Goal: Task Accomplishment & Management: Complete application form

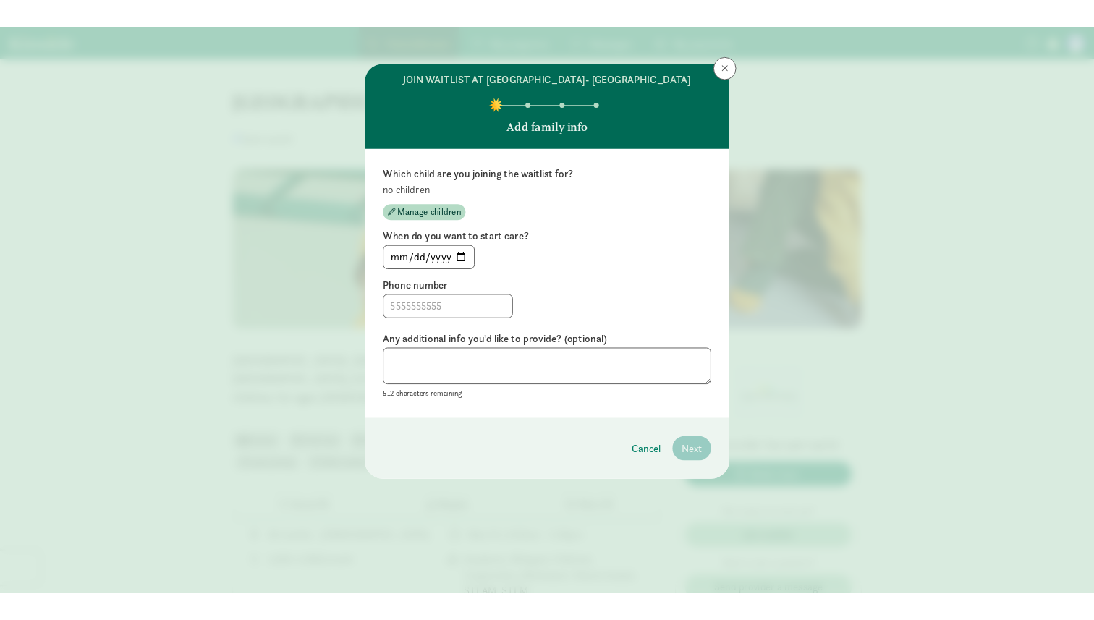
scroll to position [1031, 0]
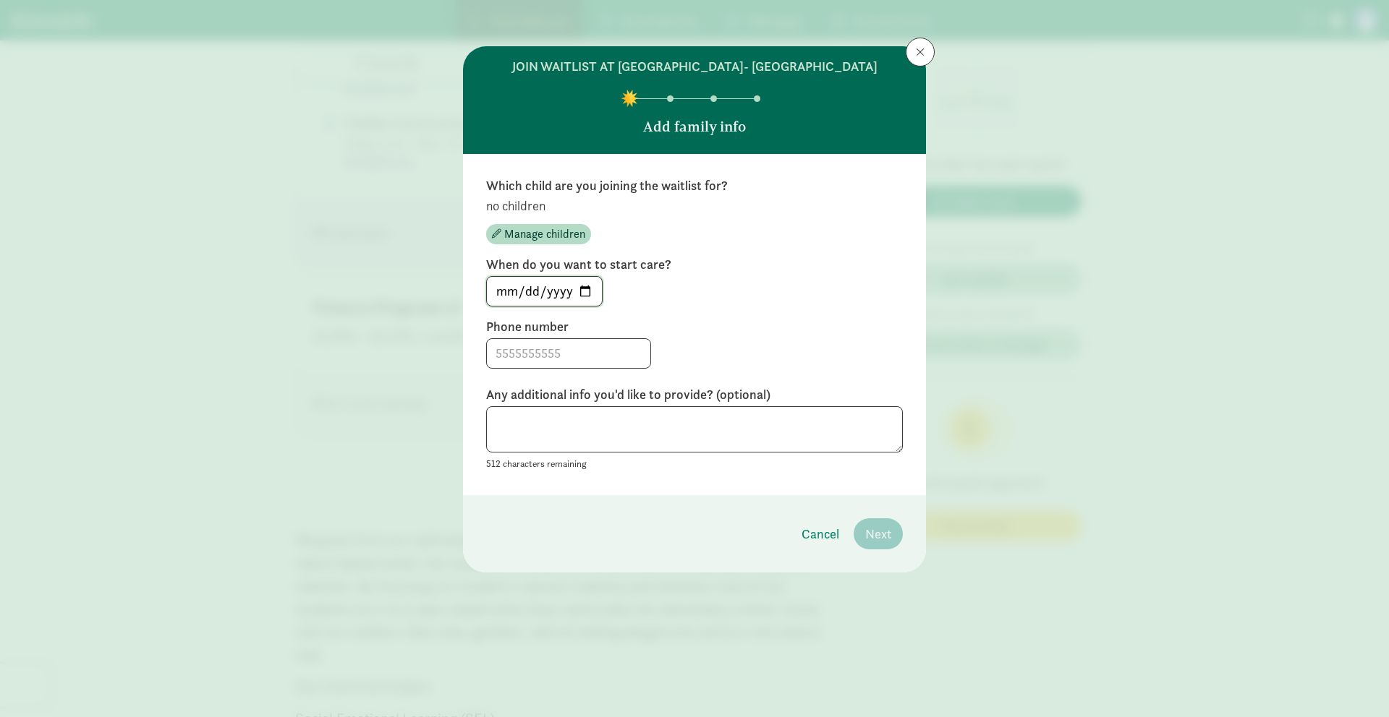
click at [587, 306] on input "[DATE]" at bounding box center [544, 291] width 115 height 29
type input "[DATE]"
click at [535, 362] on input at bounding box center [568, 353] width 163 height 29
type input "[PHONE_NUMBER]"
click at [645, 495] on div "Which child are you joining the waitlist for? no children Manage children When …" at bounding box center [694, 324] width 463 height 341
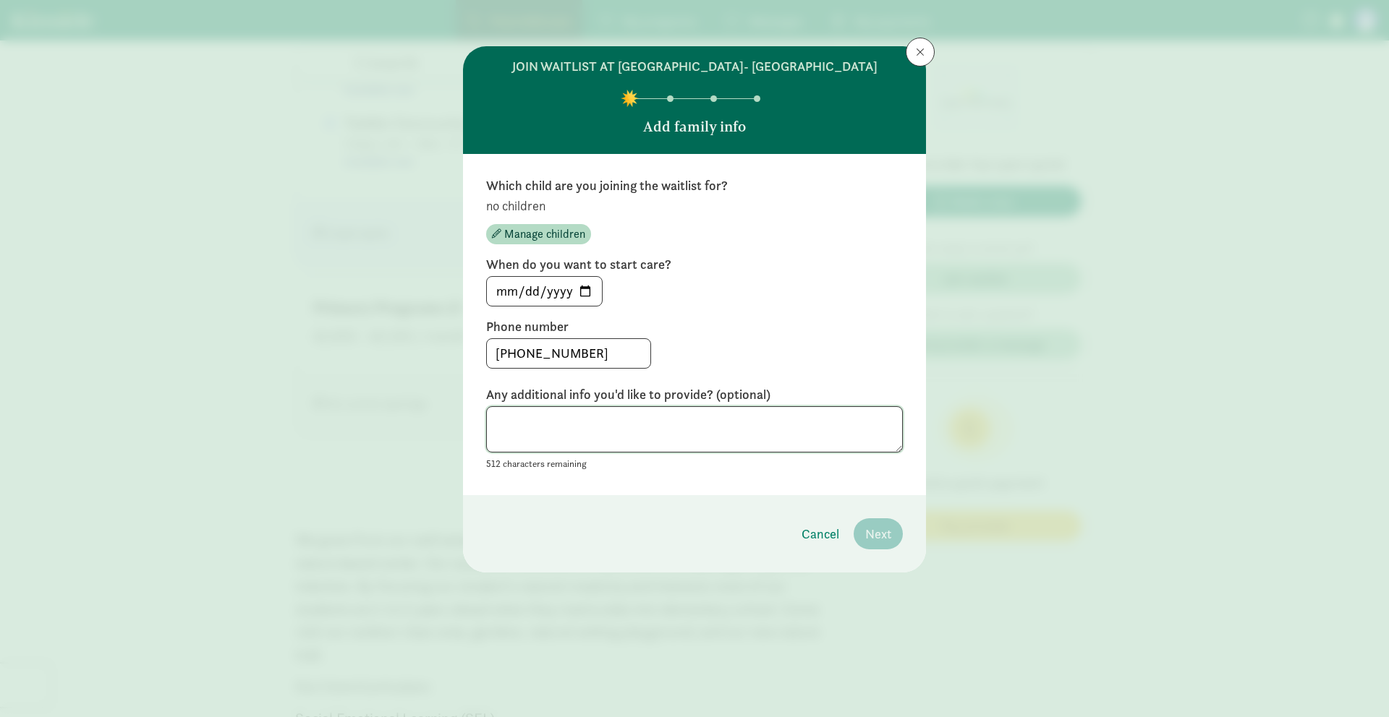
click at [658, 453] on textarea at bounding box center [694, 429] width 417 height 47
click at [659, 453] on textarea at bounding box center [694, 429] width 417 height 47
click at [662, 445] on textarea at bounding box center [694, 429] width 417 height 47
type textarea "Moving from [GEOGRAPHIC_DATA] to [GEOGRAPHIC_DATA]"
click at [797, 524] on footer "Cancel Next" at bounding box center [694, 533] width 463 height 77
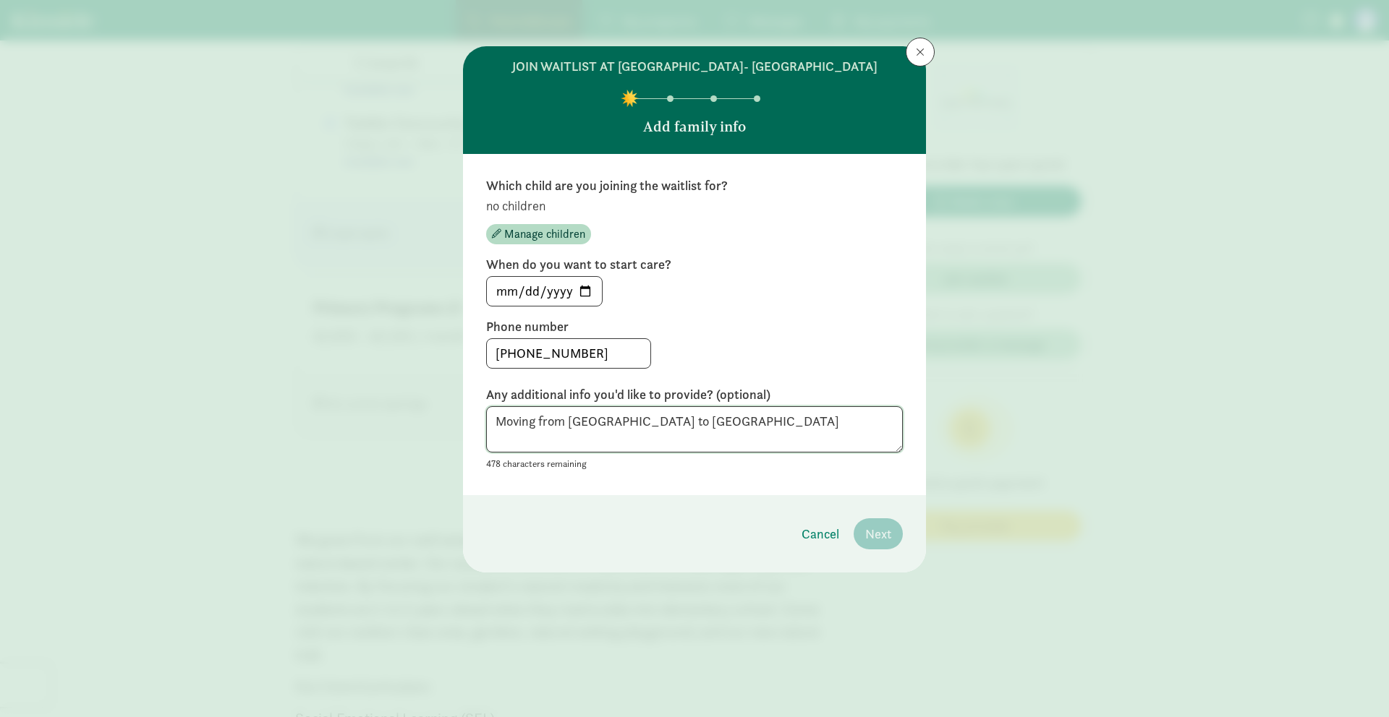
click at [778, 453] on textarea "Moving from [GEOGRAPHIC_DATA] to [GEOGRAPHIC_DATA]" at bounding box center [694, 429] width 417 height 47
click at [644, 444] on textarea "Moving from [GEOGRAPHIC_DATA] to [GEOGRAPHIC_DATA]" at bounding box center [694, 429] width 417 height 47
click at [550, 243] on span "Manage children" at bounding box center [544, 234] width 81 height 17
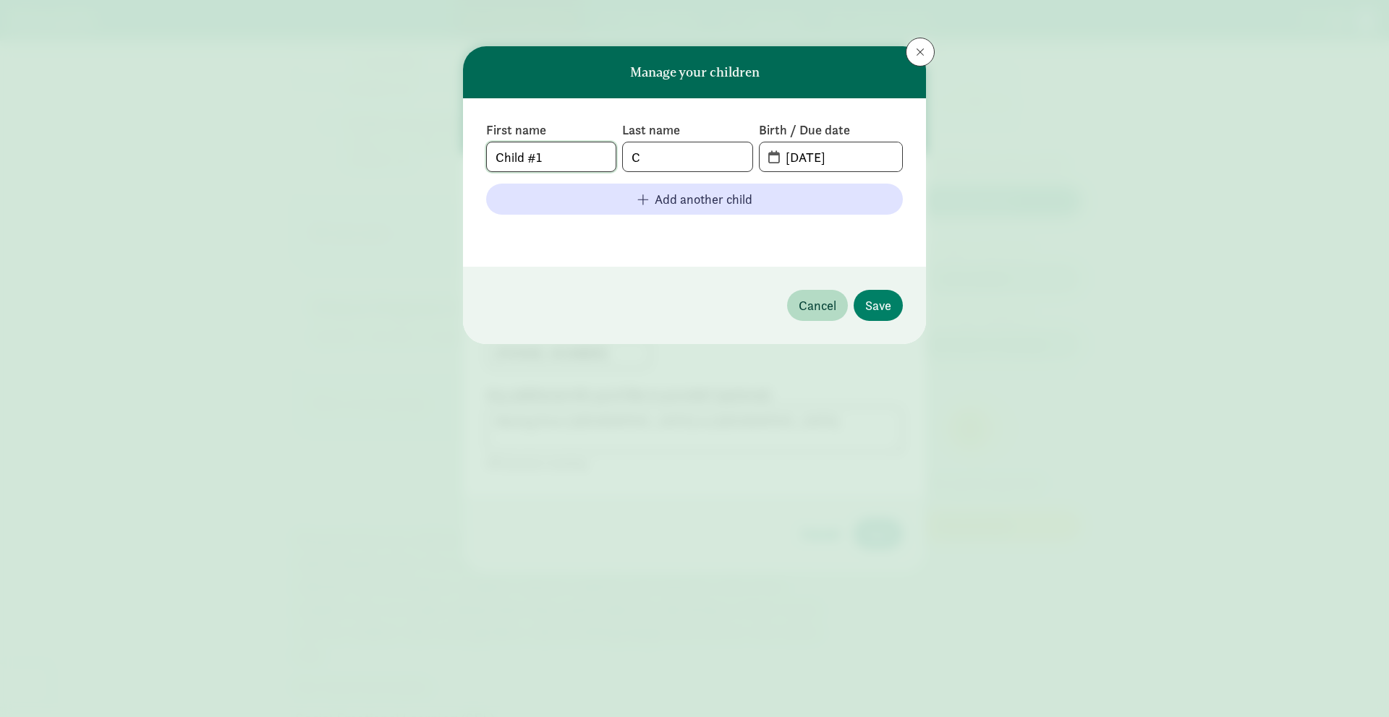
click at [546, 158] on input "Child #1" at bounding box center [551, 156] width 129 height 29
type input "Aria"
type input "[PERSON_NAME]"
click at [781, 159] on input "[DATE]" at bounding box center [839, 156] width 125 height 29
type input "[DATE]"
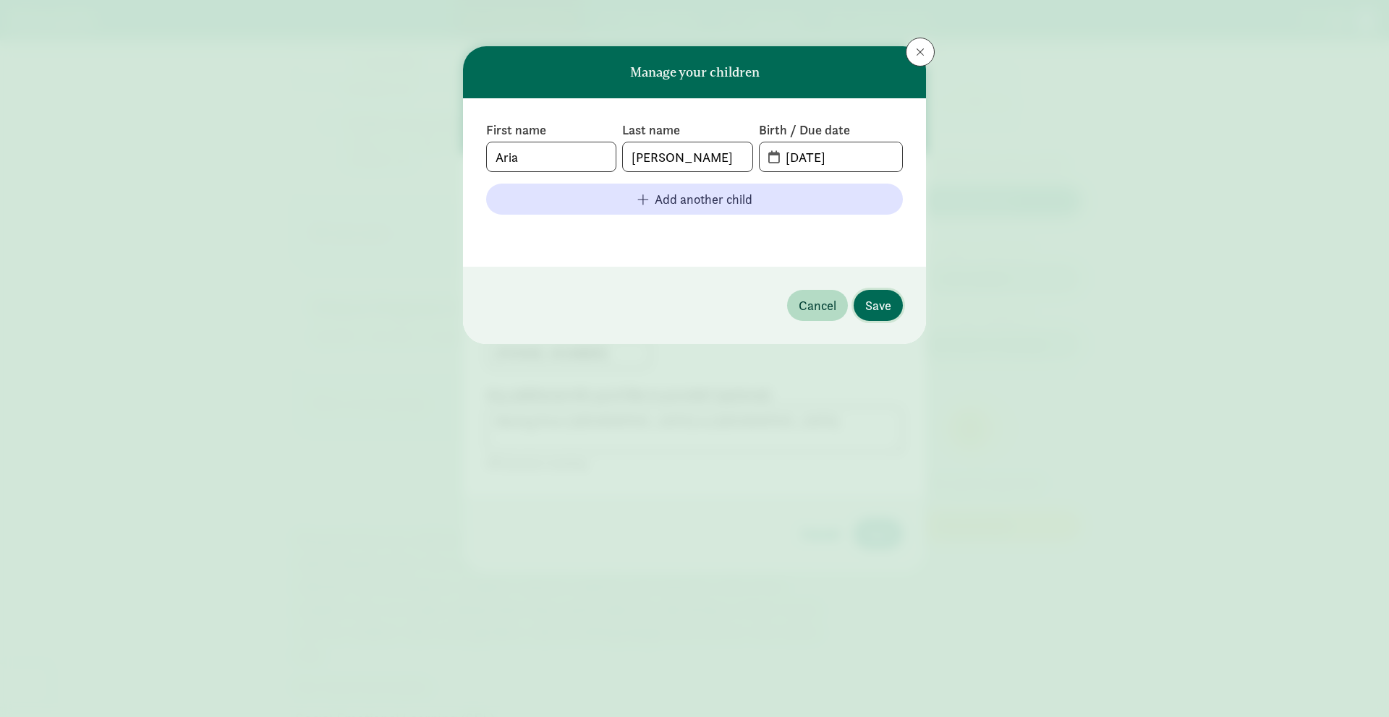
click at [869, 302] on span "Save" at bounding box center [878, 306] width 26 height 20
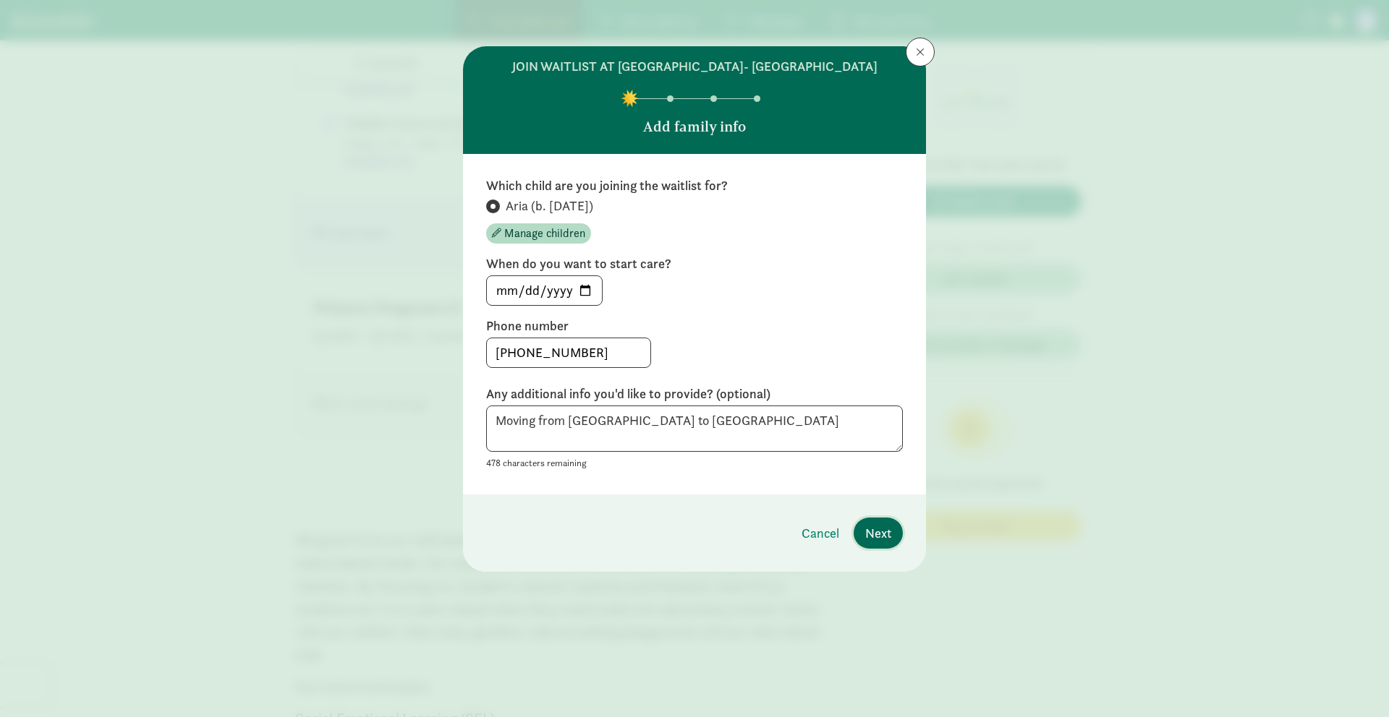
click at [885, 543] on span "Next" at bounding box center [878, 534] width 26 height 20
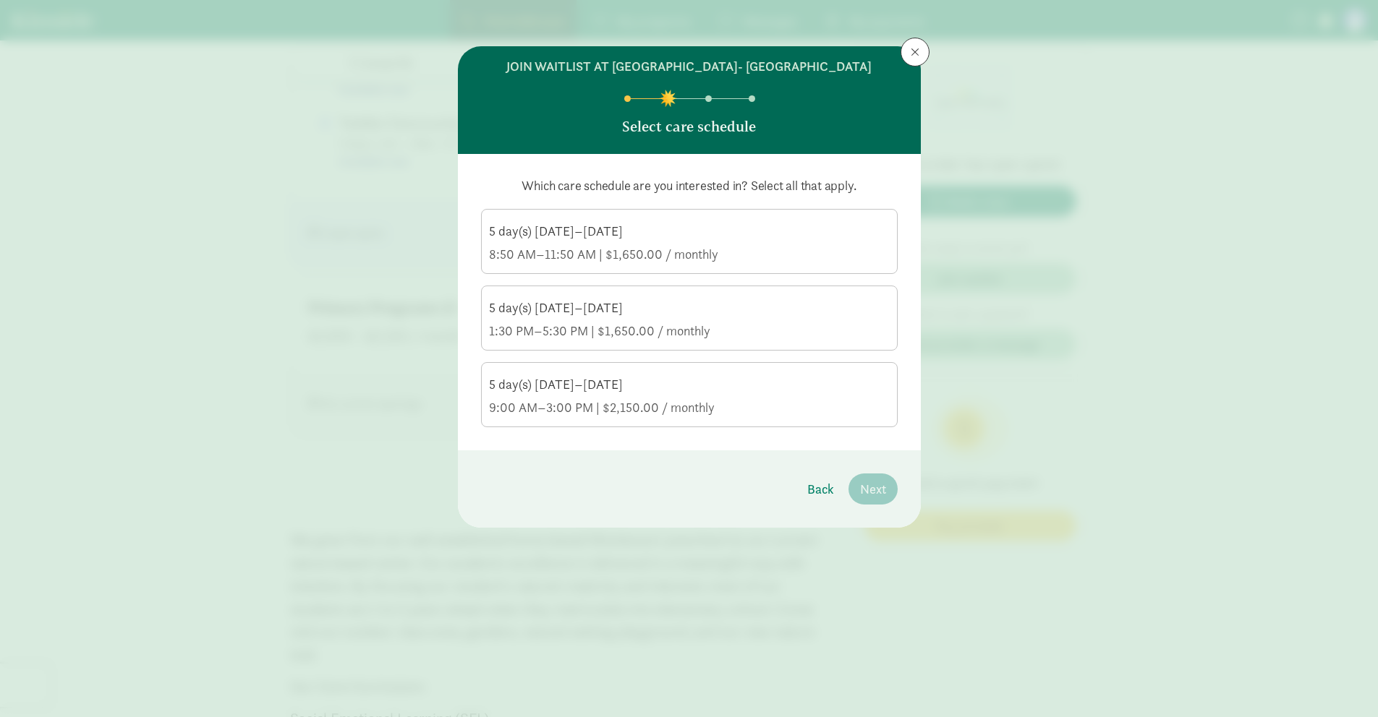
click at [690, 340] on div "1:30 PM–5:30 PM | $1,650.00 / monthly" at bounding box center [689, 331] width 401 height 17
click at [0, 0] on input "5 day(s) [DATE]–[DATE] 1:30 PM–5:30 PM | $1,650.00 / monthly" at bounding box center [0, 0] width 0 height 0
click at [858, 505] on button "Next" at bounding box center [872, 489] width 49 height 31
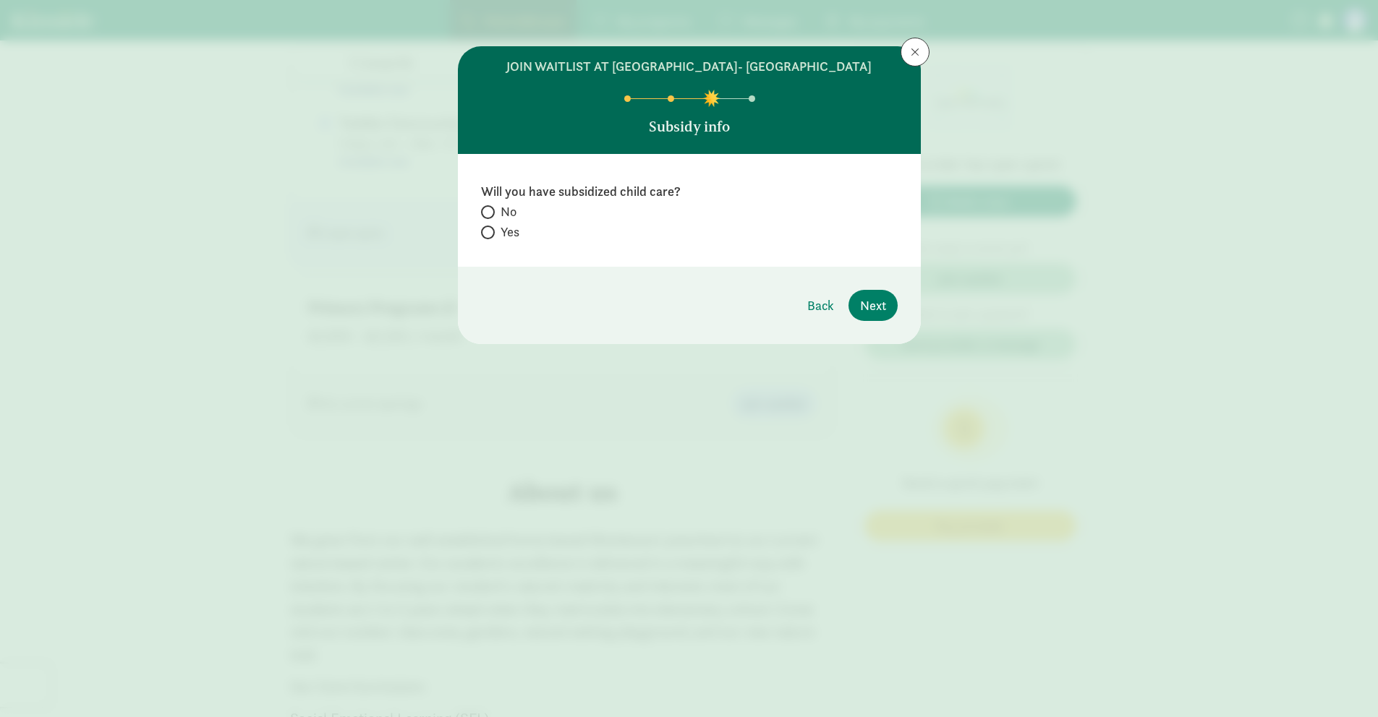
click at [506, 221] on span "No" at bounding box center [508, 211] width 16 height 17
click at [490, 217] on input "No" at bounding box center [485, 212] width 9 height 9
radio input "true"
click at [870, 315] on span "Next" at bounding box center [873, 306] width 26 height 20
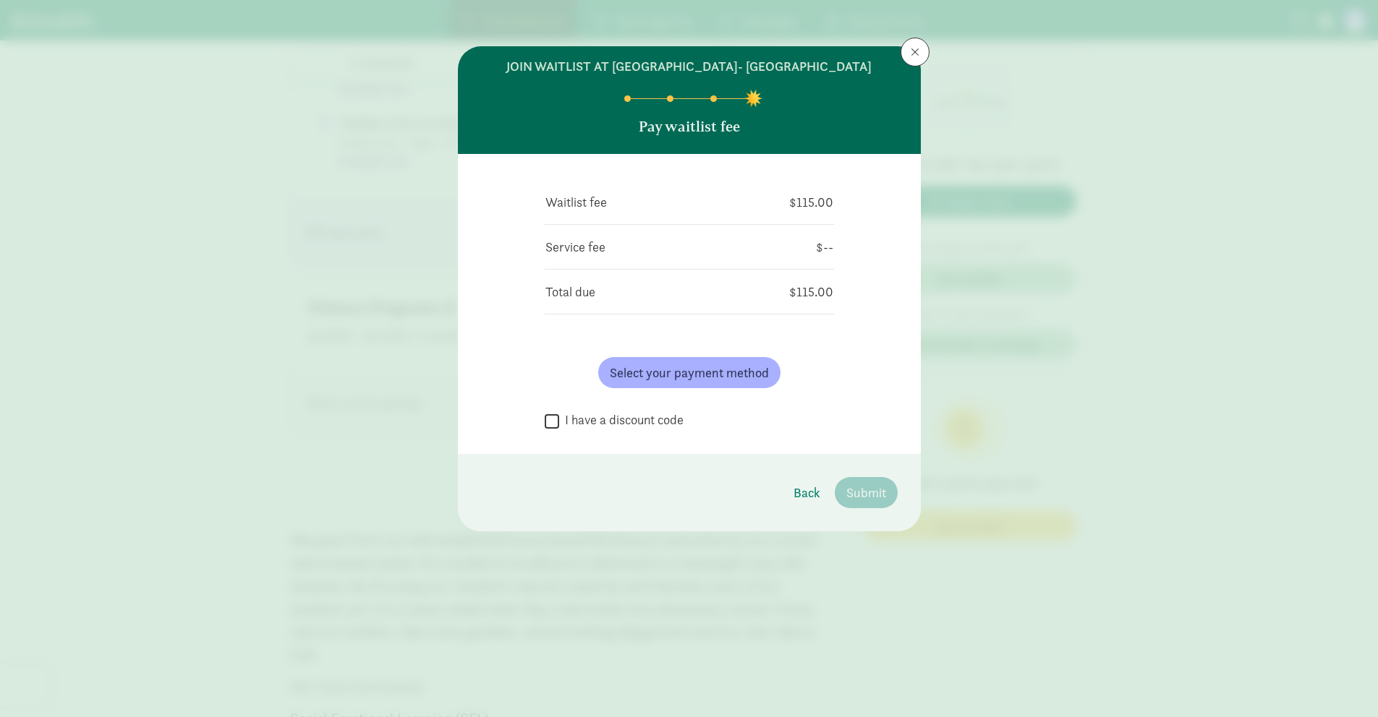
click at [617, 429] on label "I have a discount code" at bounding box center [621, 420] width 124 height 17
click at [559, 431] on input "I have a discount code" at bounding box center [552, 422] width 14 height 20
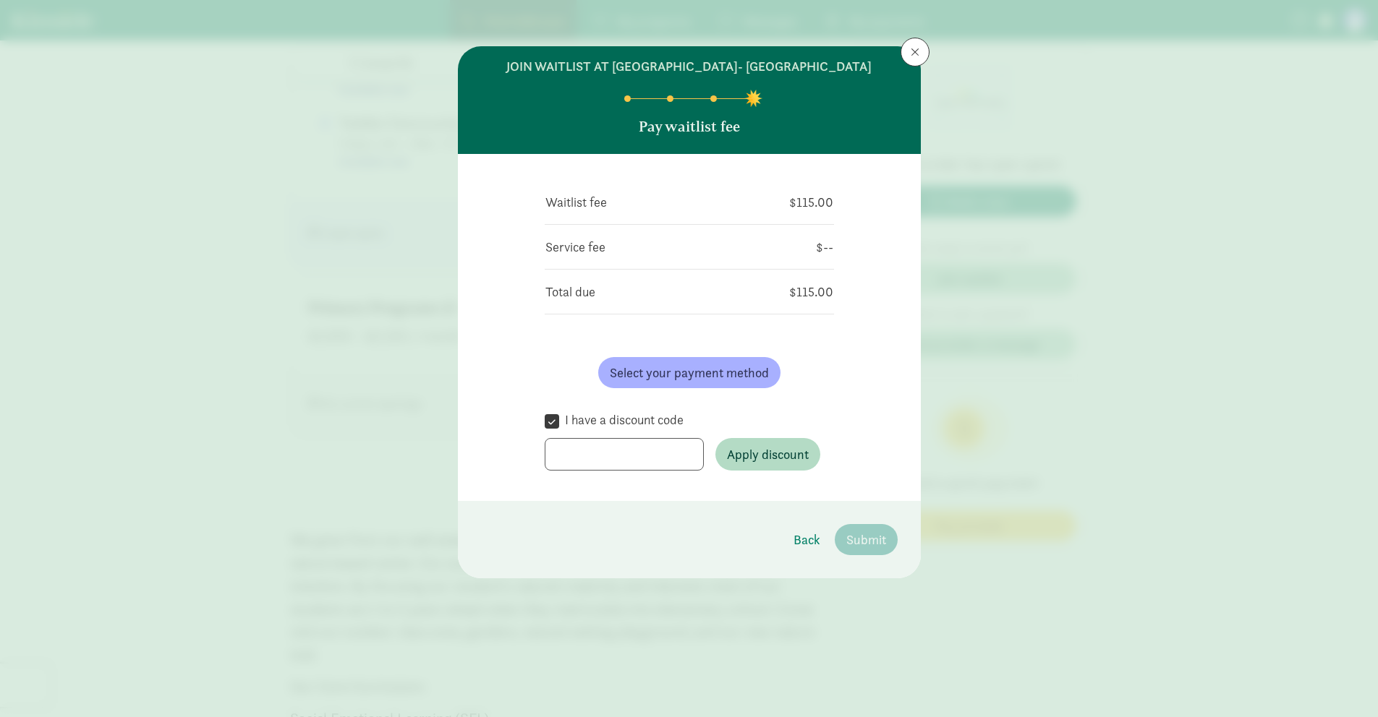
click at [617, 429] on label "I have a discount code" at bounding box center [621, 420] width 124 height 17
click at [559, 431] on input "I have a discount code" at bounding box center [552, 422] width 14 height 20
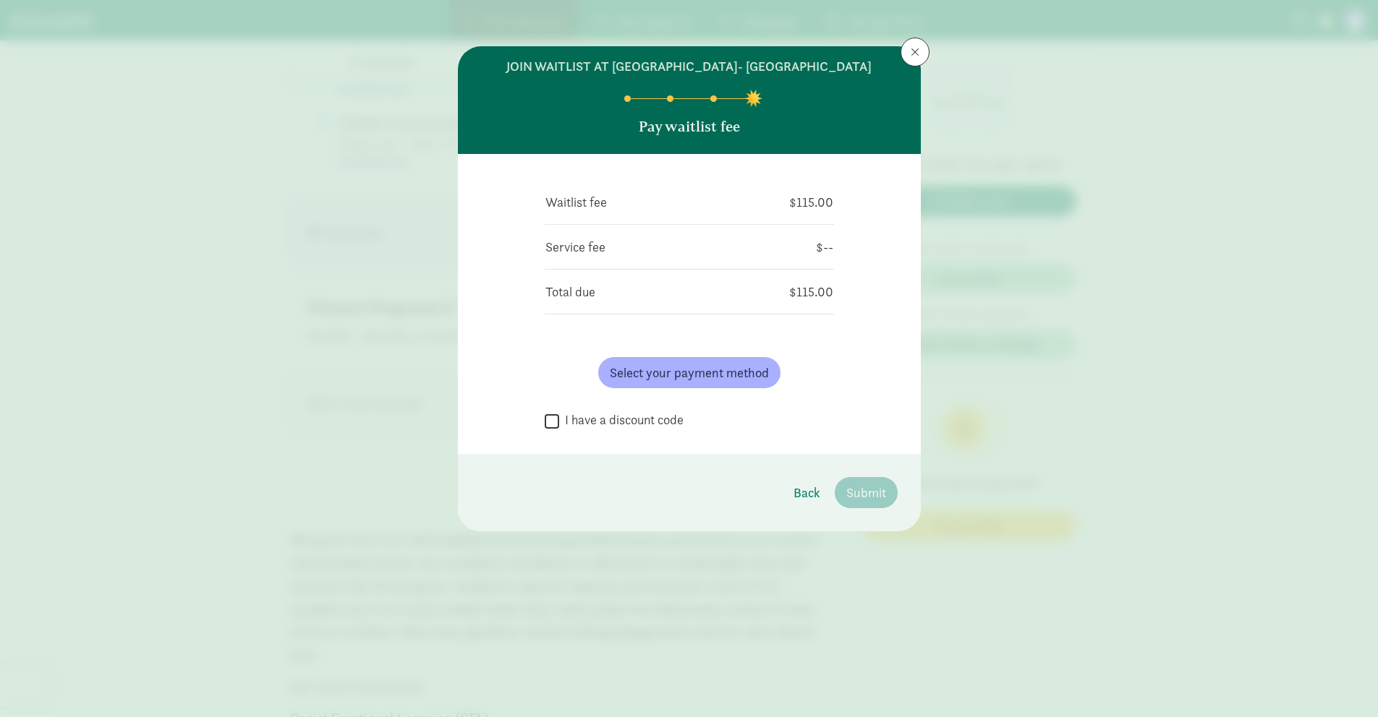
click at [617, 429] on label "I have a discount code" at bounding box center [621, 420] width 124 height 17
click at [559, 431] on input "I have a discount code" at bounding box center [552, 422] width 14 height 20
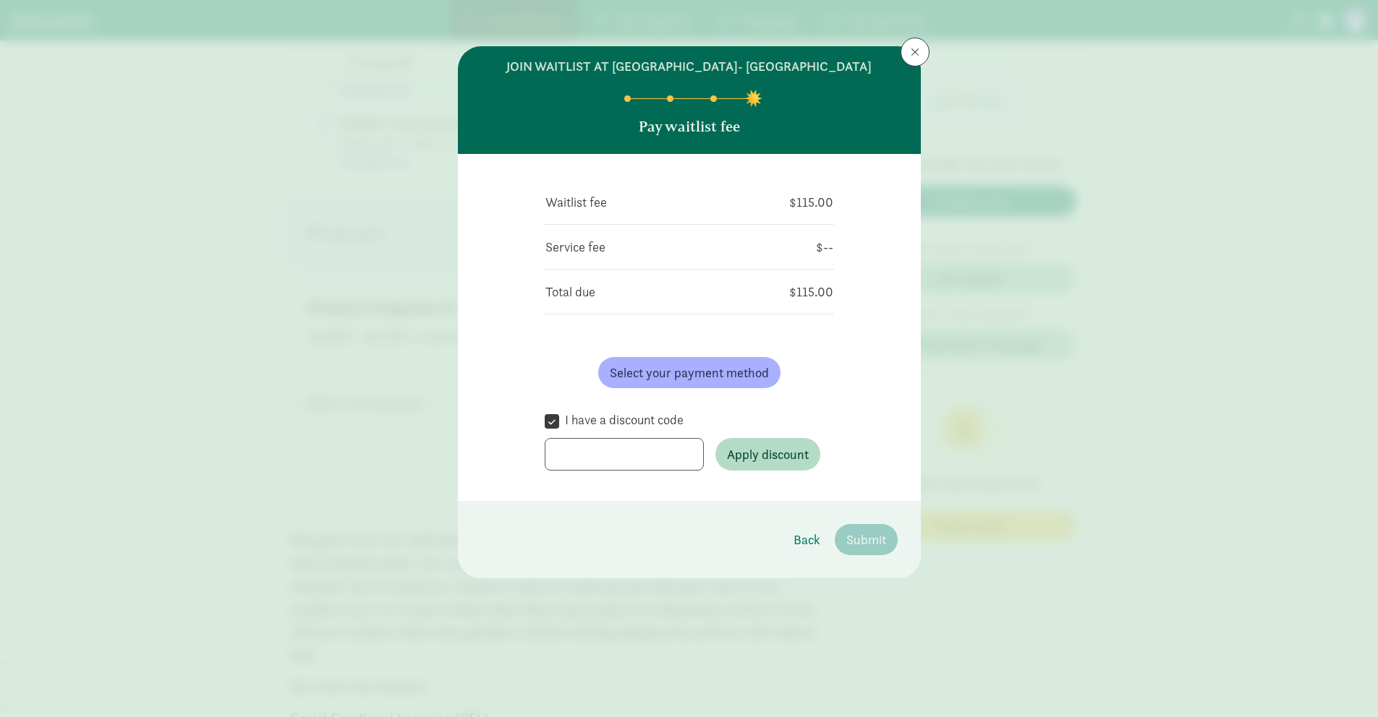
click at [614, 429] on label "I have a discount code" at bounding box center [621, 420] width 124 height 17
click at [559, 431] on input "I have a discount code" at bounding box center [552, 422] width 14 height 20
checkbox input "false"
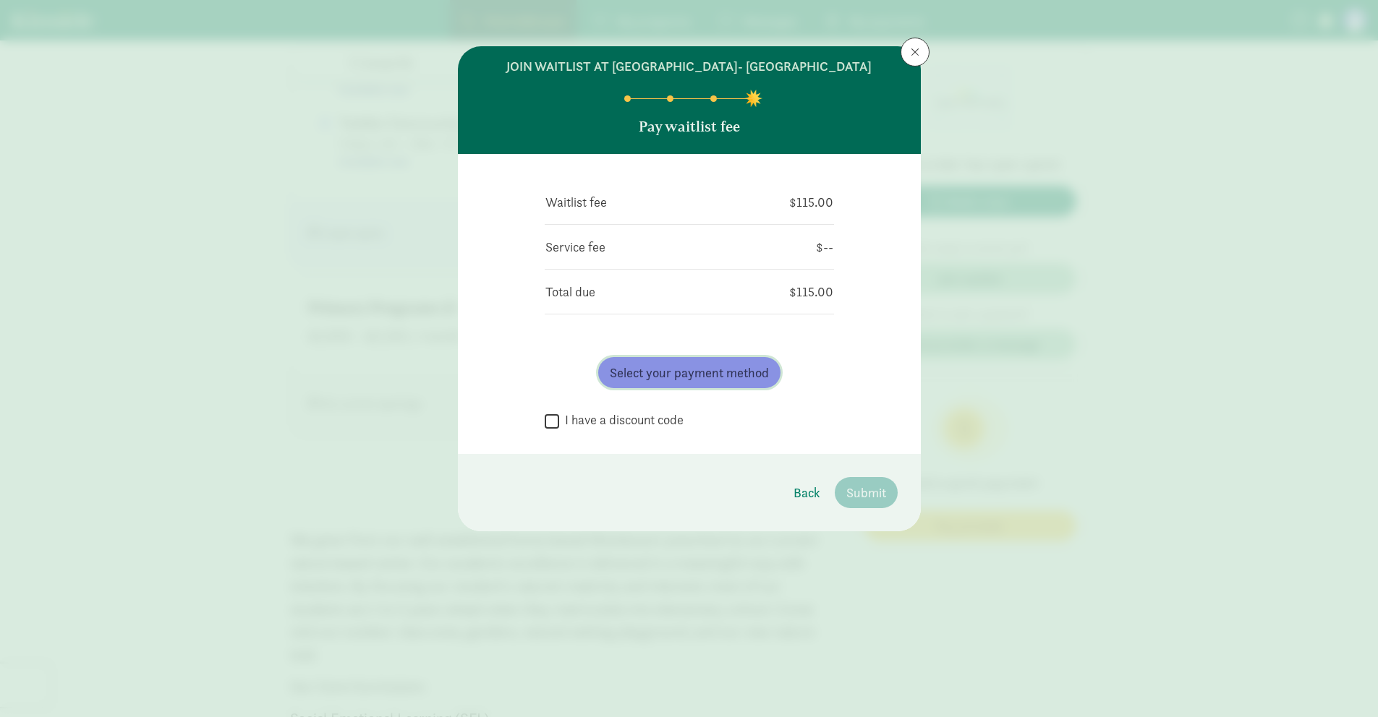
click at [725, 383] on span "Select your payment method" at bounding box center [689, 373] width 159 height 20
